Goal: Navigation & Orientation: Find specific page/section

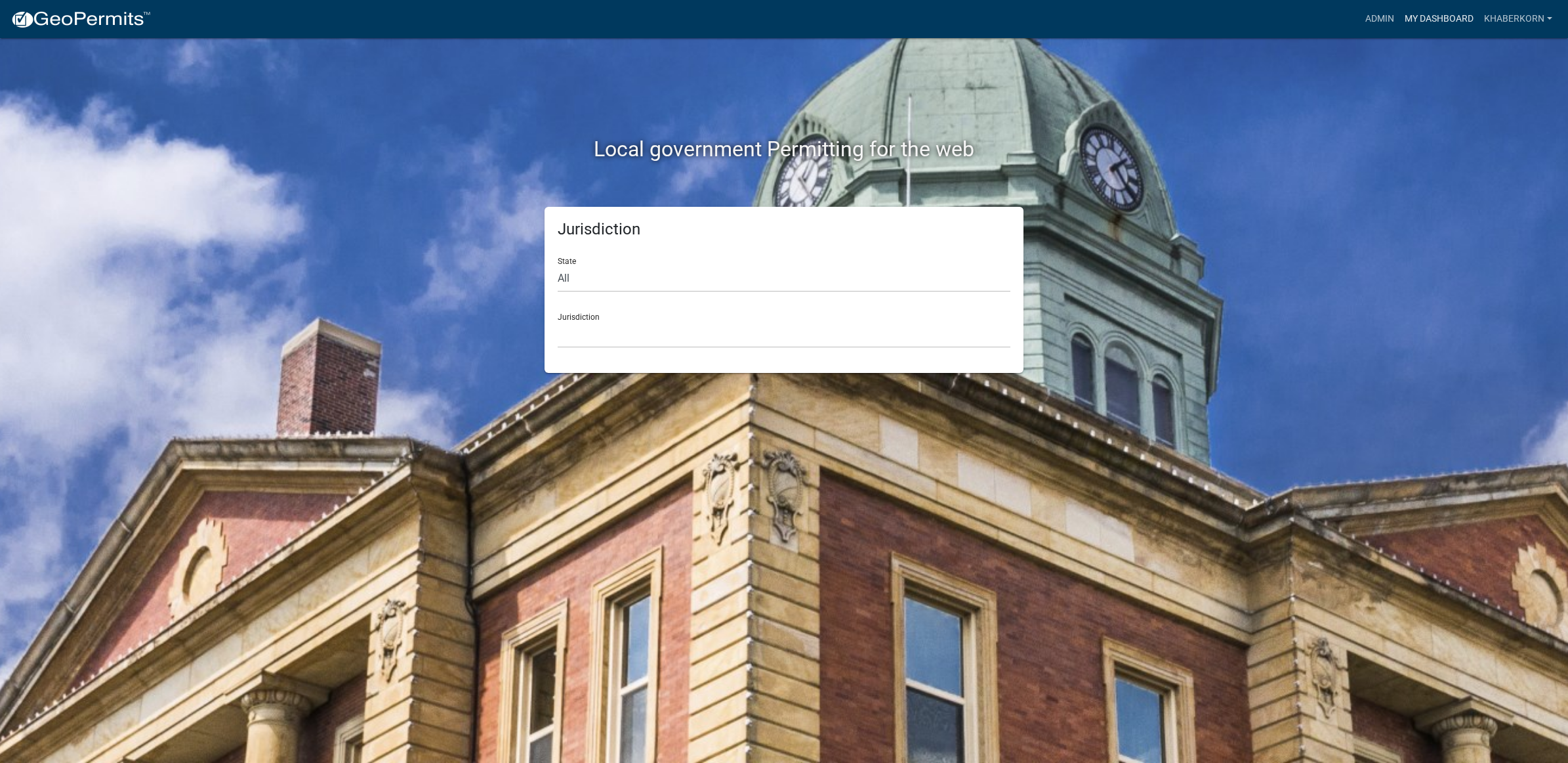
click at [1444, 9] on link "My Dashboard" at bounding box center [1439, 19] width 80 height 25
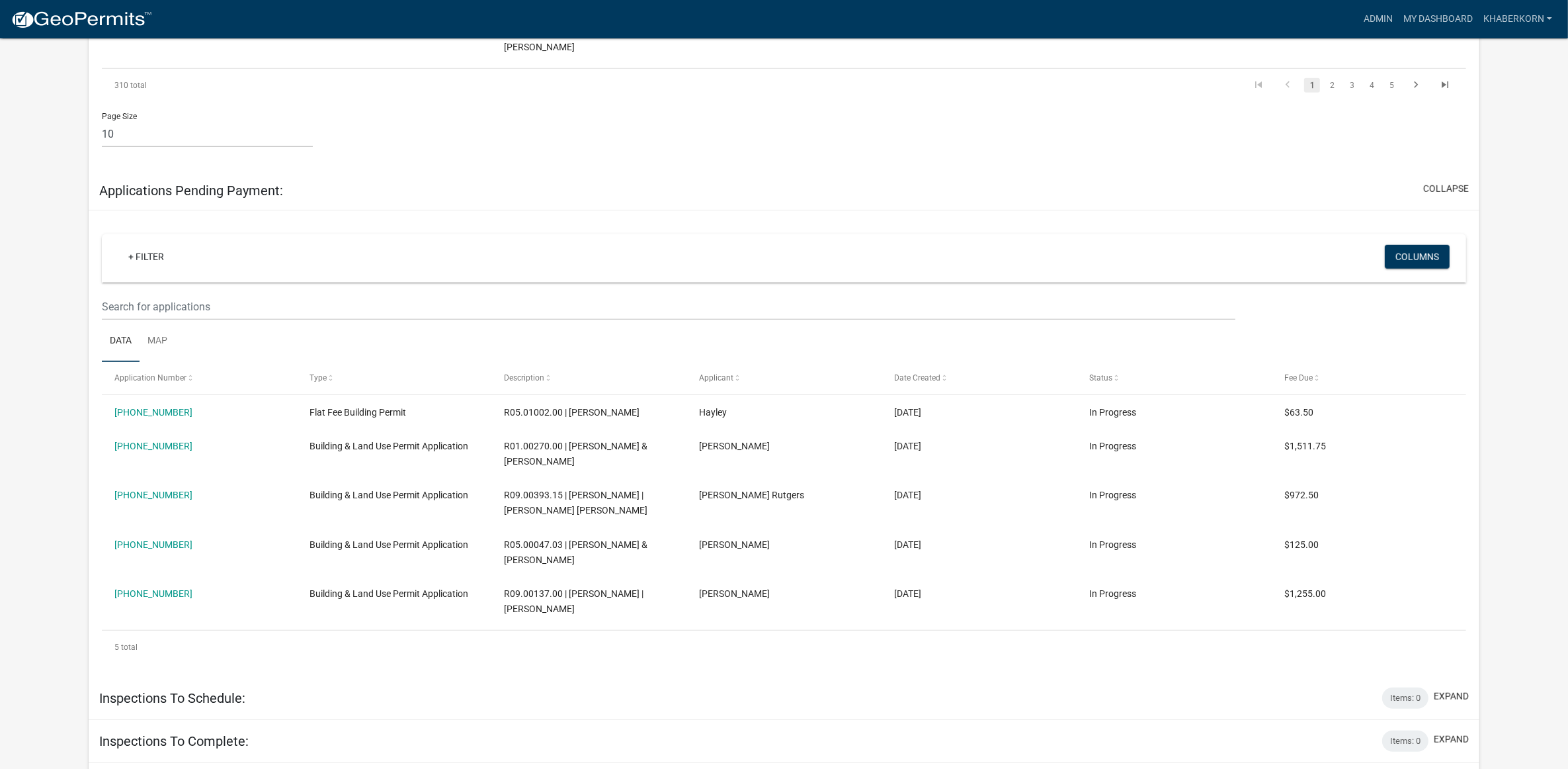
scroll to position [1217, 0]
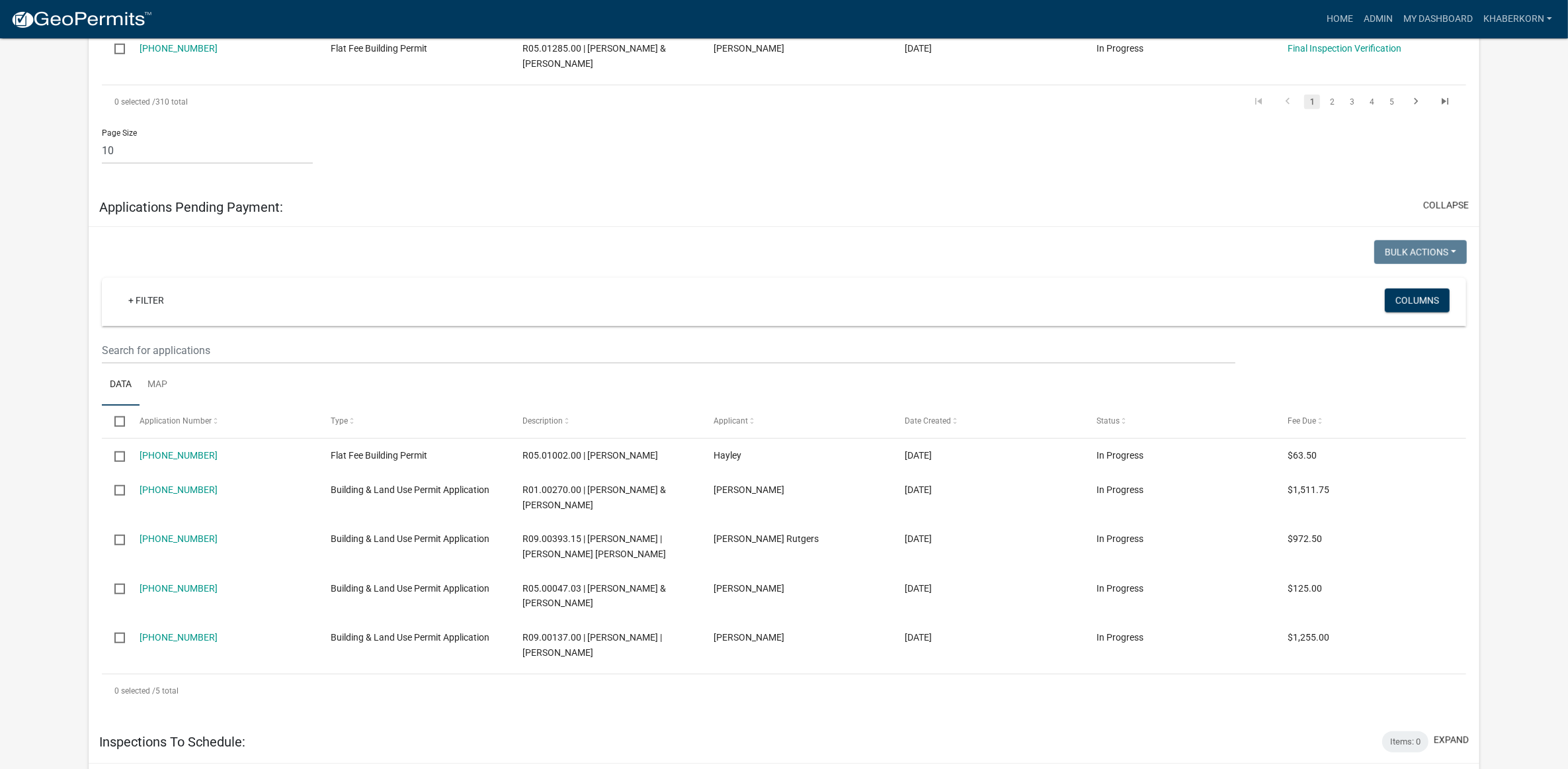
scroll to position [1467, 0]
